Goal: Task Accomplishment & Management: Manage account settings

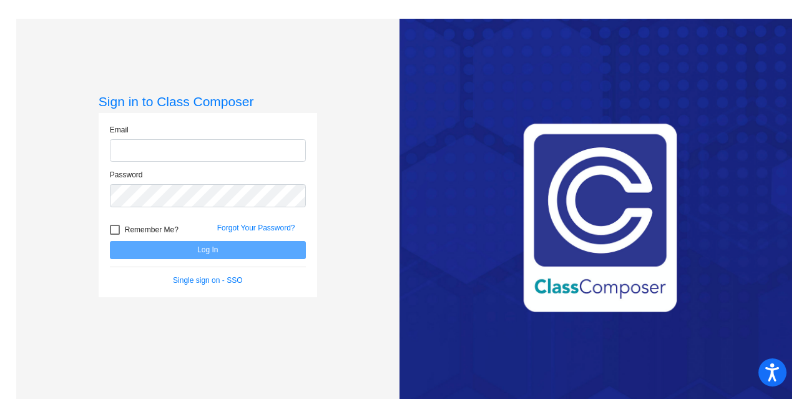
type input "[EMAIL_ADDRESS][DOMAIN_NAME]"
click at [224, 257] on button "Log In" at bounding box center [208, 250] width 196 height 18
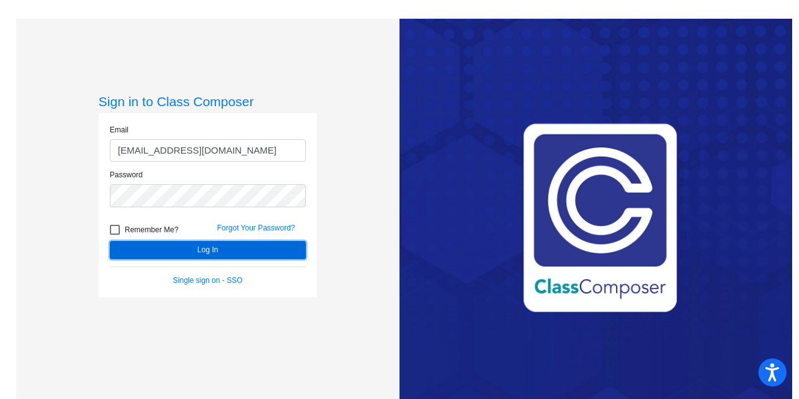
click at [222, 249] on button "Log In" at bounding box center [208, 250] width 196 height 18
click at [198, 249] on button "Log In" at bounding box center [208, 250] width 196 height 18
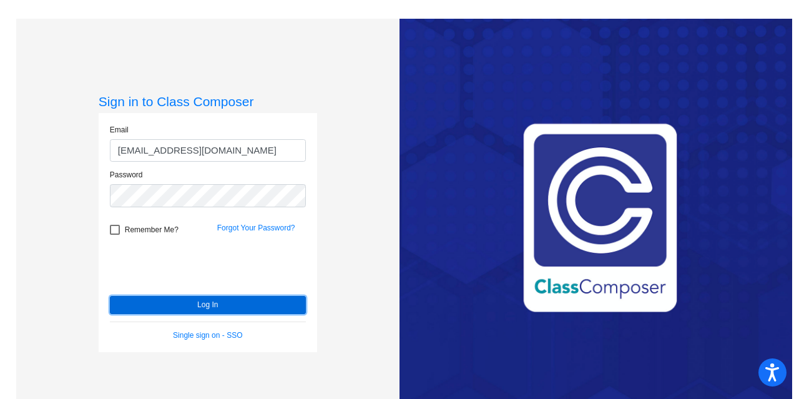
click at [180, 303] on button "Log In" at bounding box center [208, 305] width 196 height 18
click at [205, 303] on button "Log In" at bounding box center [208, 305] width 196 height 18
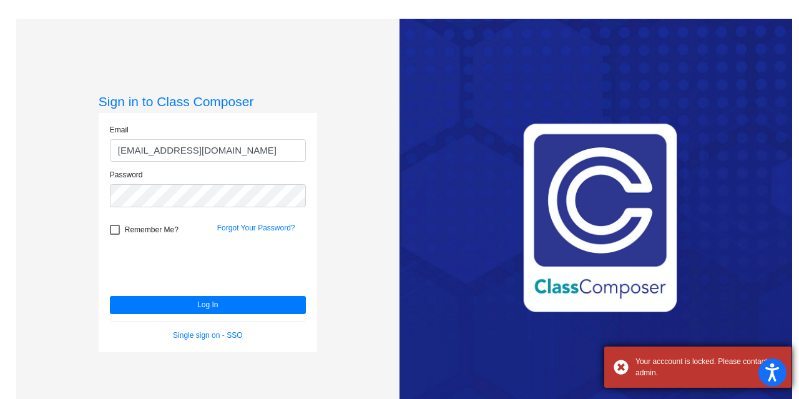
click at [618, 365] on div "Your acccount is locked. Please contact admin." at bounding box center [697, 367] width 187 height 41
